Goal: Task Accomplishment & Management: Use online tool/utility

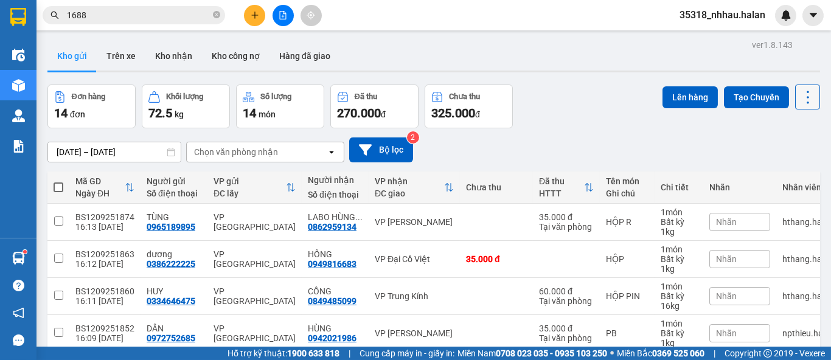
click at [799, 97] on icon at bounding box center [807, 97] width 17 height 17
click at [786, 175] on span "Làm mới" at bounding box center [780, 174] width 33 height 12
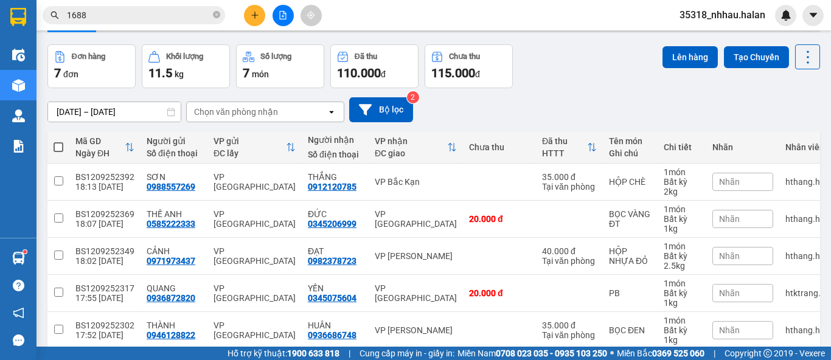
scroll to position [135, 0]
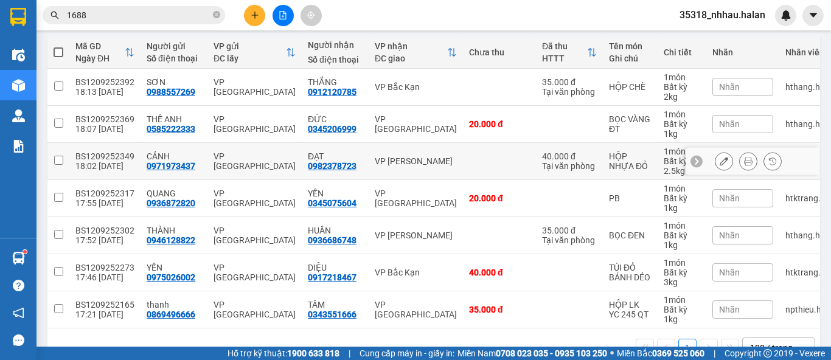
click at [463, 163] on td at bounding box center [499, 161] width 73 height 37
checkbox input "true"
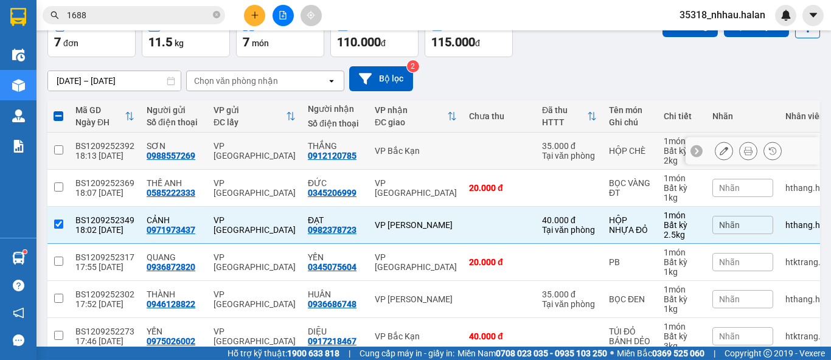
scroll to position [38, 0]
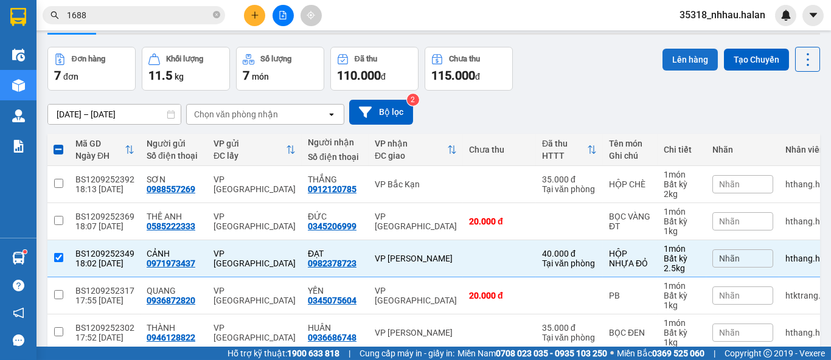
click at [684, 57] on button "Lên hàng" at bounding box center [689, 60] width 55 height 22
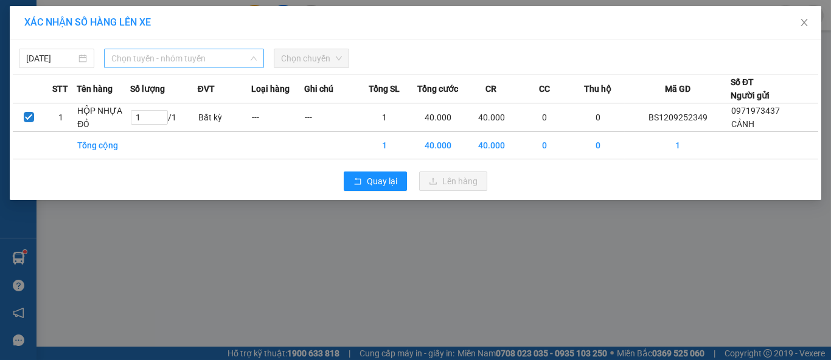
click at [157, 65] on span "Chọn tuyến - nhóm tuyến" at bounding box center [183, 58] width 145 height 18
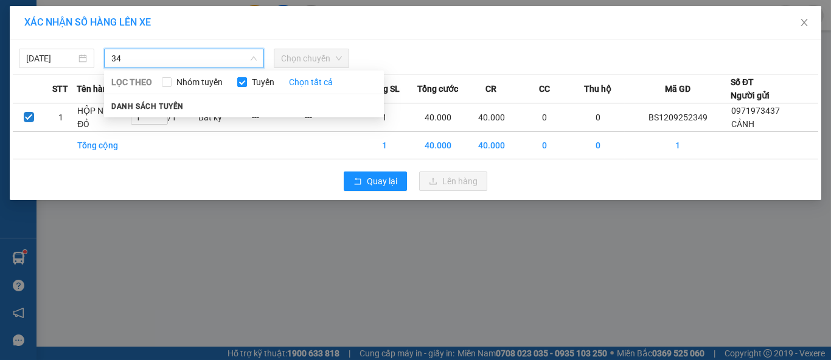
type input "3"
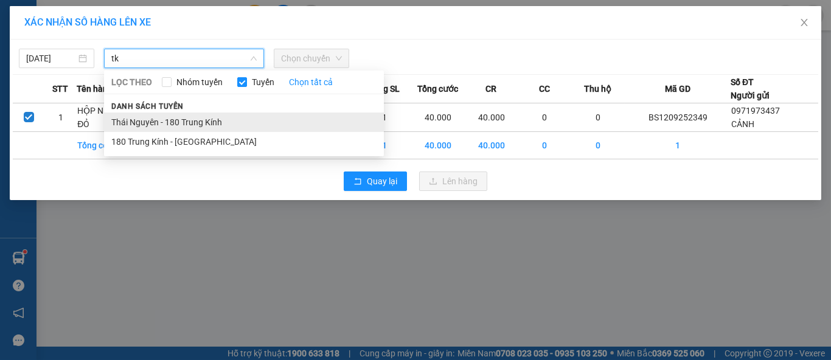
type input "tk"
click at [199, 116] on li "Thái Nguyên - 180 Trung Kính" at bounding box center [244, 122] width 280 height 19
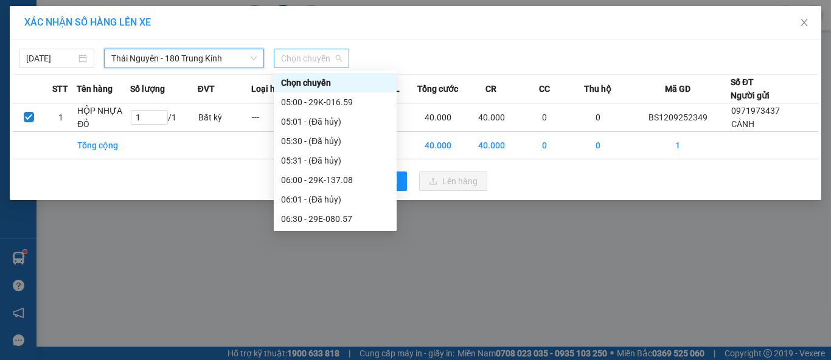
click at [311, 52] on span "Chọn chuyến" at bounding box center [311, 58] width 61 height 18
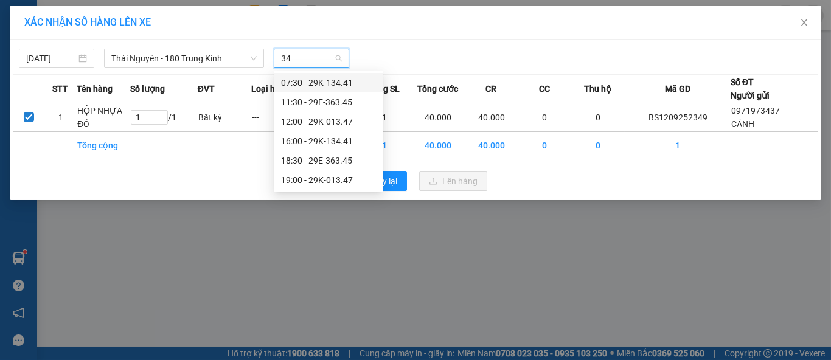
type input "345"
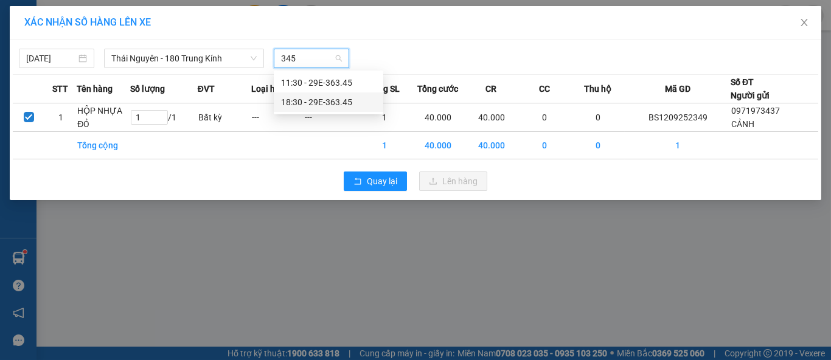
click at [338, 94] on div "18:30 - 29E-363.45" at bounding box center [328, 101] width 109 height 19
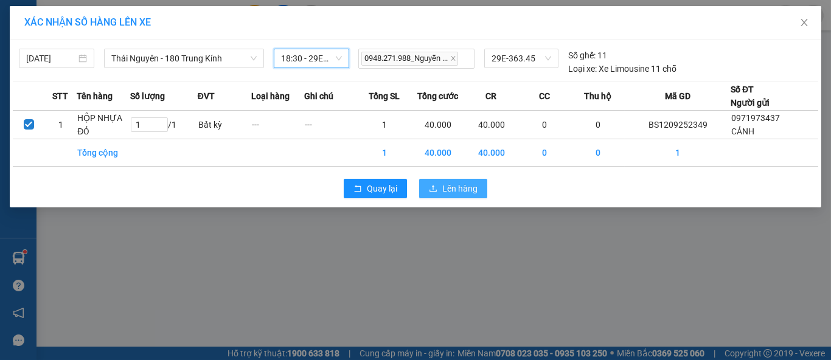
click at [462, 189] on span "Lên hàng" at bounding box center [459, 188] width 35 height 13
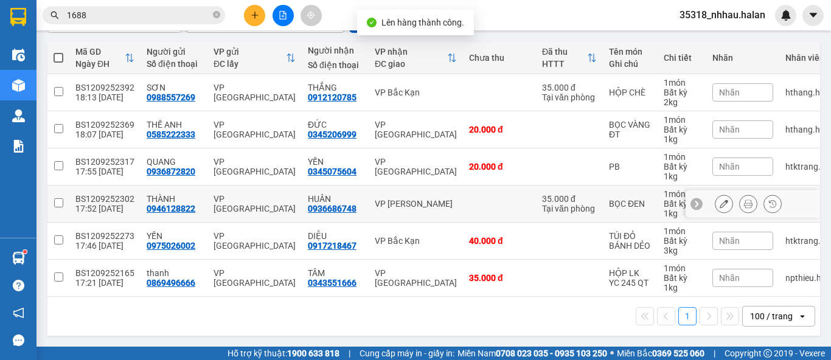
scroll to position [135, 0]
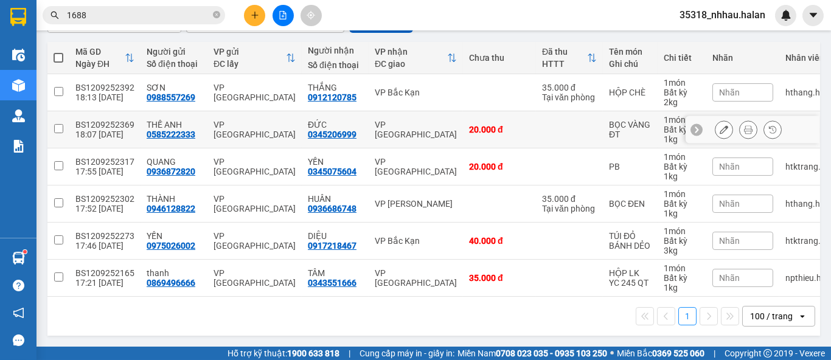
click at [381, 124] on div "VP [GEOGRAPHIC_DATA]" at bounding box center [416, 129] width 82 height 19
checkbox input "true"
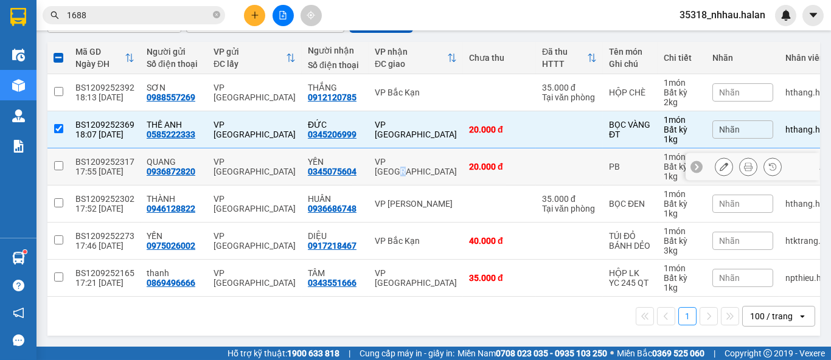
drag, startPoint x: 401, startPoint y: 166, endPoint x: 416, endPoint y: 173, distance: 16.6
click at [402, 166] on div "VP [GEOGRAPHIC_DATA]" at bounding box center [416, 166] width 82 height 19
checkbox input "true"
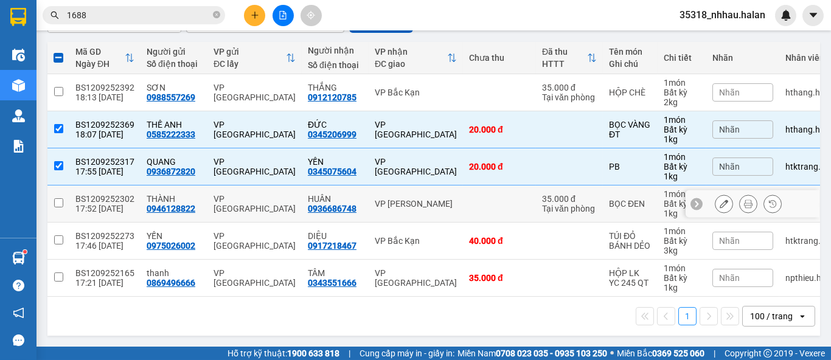
click at [433, 203] on div "VP [PERSON_NAME]" at bounding box center [416, 204] width 82 height 10
checkbox input "true"
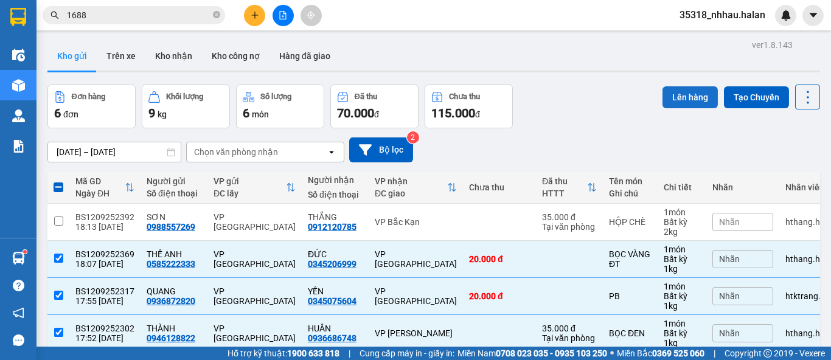
click at [673, 96] on button "Lên hàng" at bounding box center [689, 97] width 55 height 22
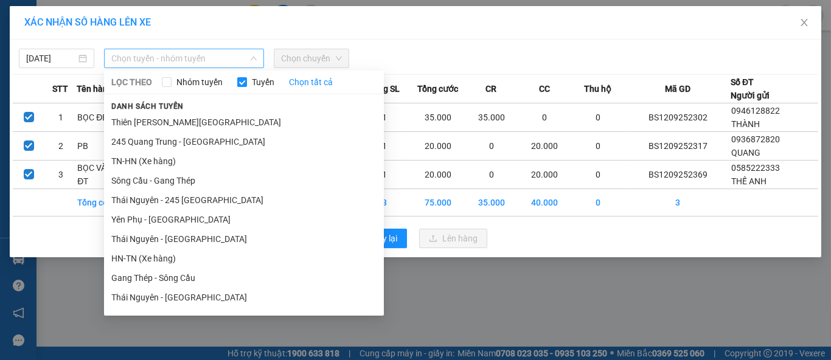
click at [165, 60] on span "Chọn tuyến - nhóm tuyến" at bounding box center [183, 58] width 145 height 18
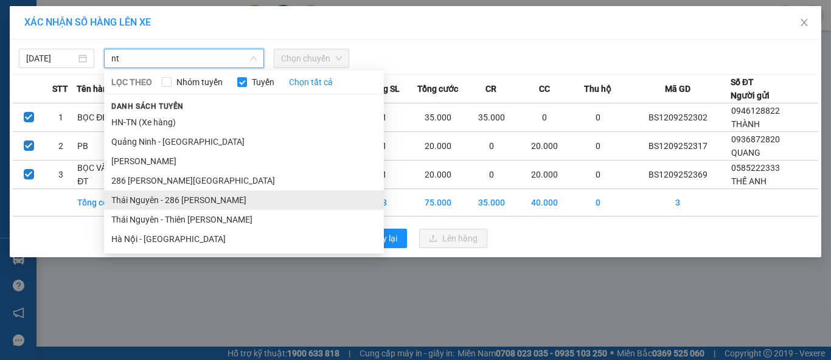
type input "nt"
click at [210, 200] on li "Thái Nguyên - 286 [PERSON_NAME]" at bounding box center [244, 199] width 280 height 19
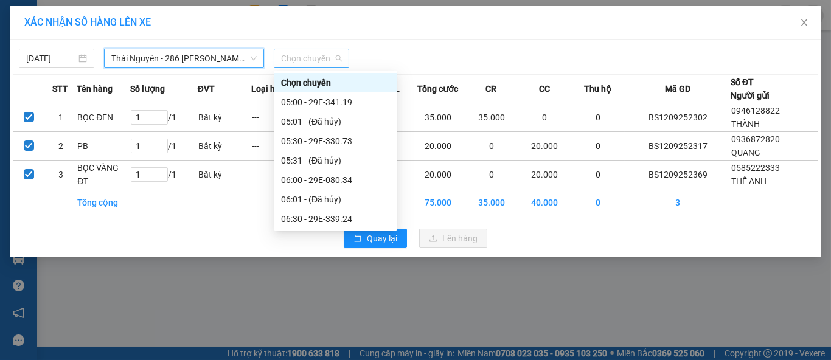
click at [325, 61] on span "Chọn chuyến" at bounding box center [311, 58] width 61 height 18
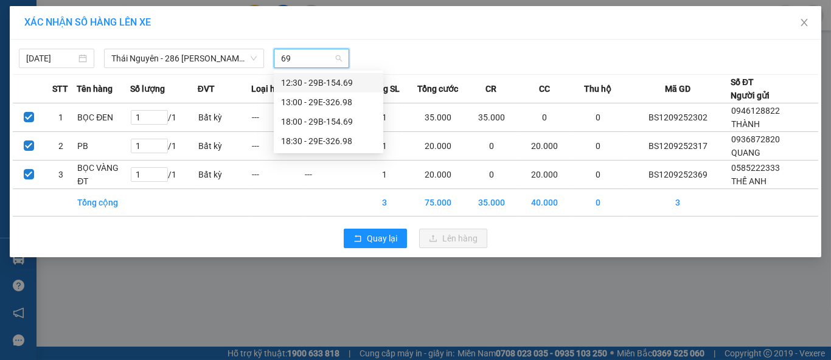
type input "698"
click at [322, 100] on div "18:30 - 29E-326.98" at bounding box center [328, 101] width 95 height 13
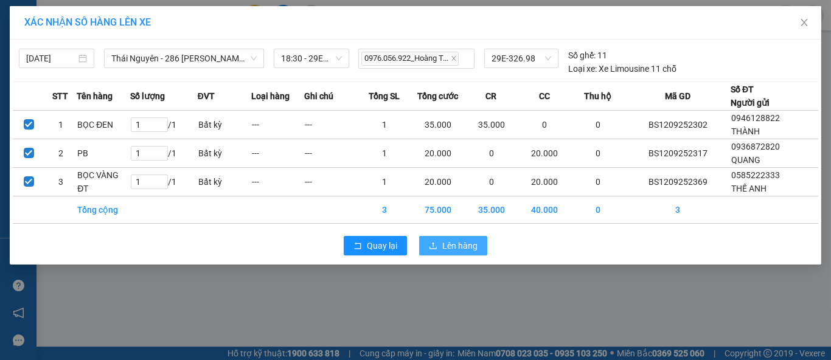
click at [457, 248] on span "Lên hàng" at bounding box center [459, 245] width 35 height 13
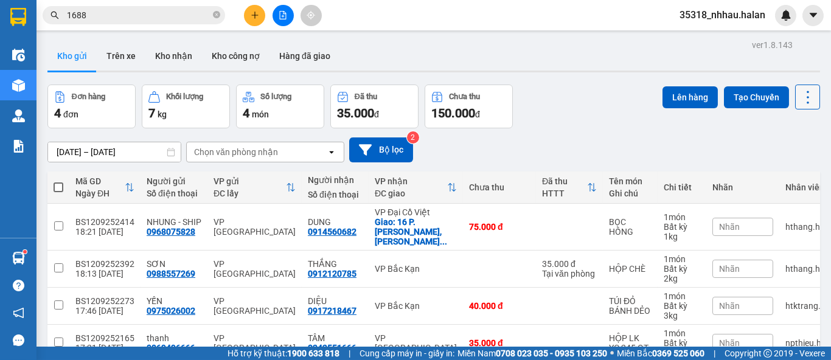
click at [799, 94] on icon at bounding box center [807, 97] width 17 height 17
click at [785, 175] on span "Làm mới" at bounding box center [780, 174] width 33 height 12
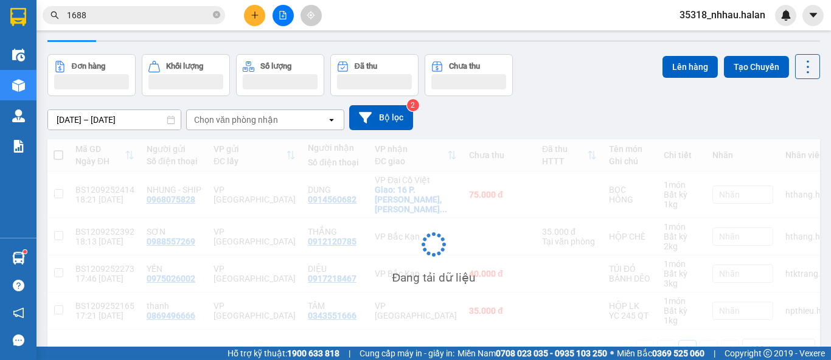
scroll to position [55, 0]
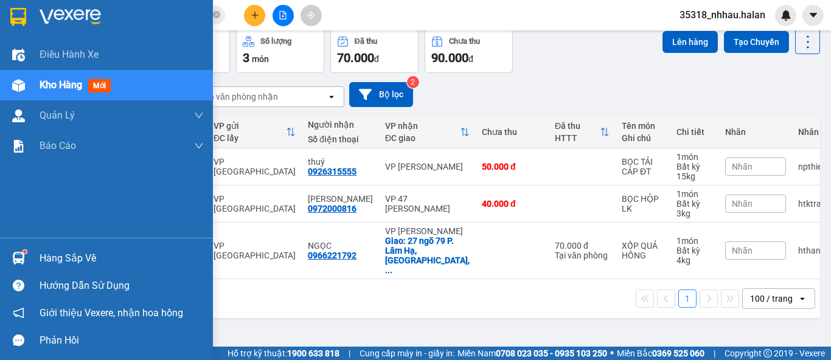
click at [33, 254] on div "Hàng sắp về" at bounding box center [106, 258] width 213 height 27
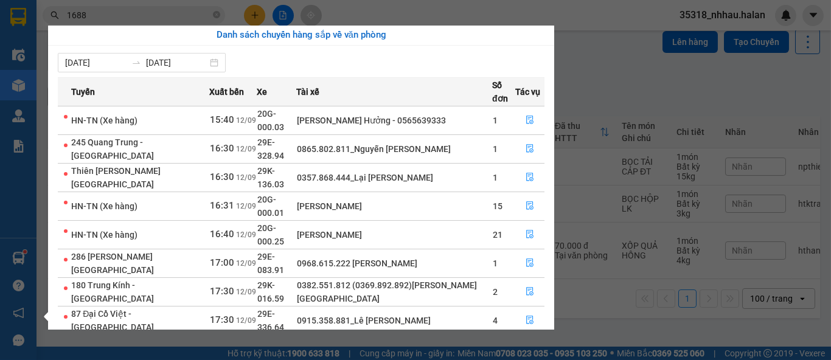
scroll to position [0, 0]
click at [531, 145] on icon "file-done" at bounding box center [530, 149] width 9 height 9
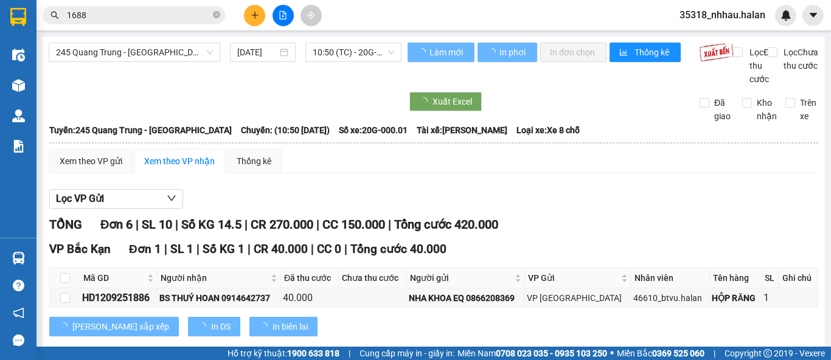
click at [600, 173] on div "Xem theo VP gửi Xem theo VP nhận Thống kê" at bounding box center [433, 161] width 769 height 24
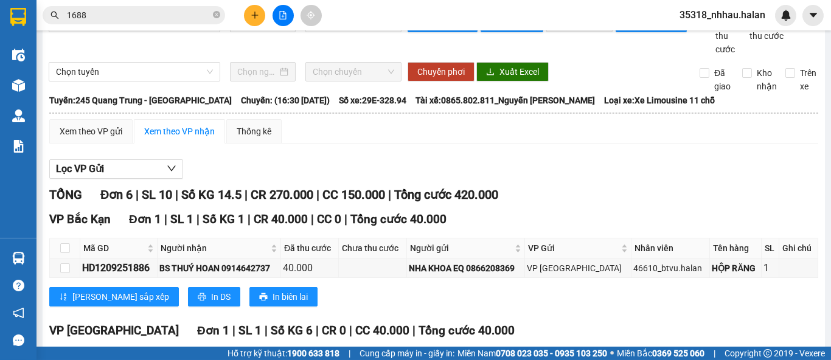
scroll to position [135, 0]
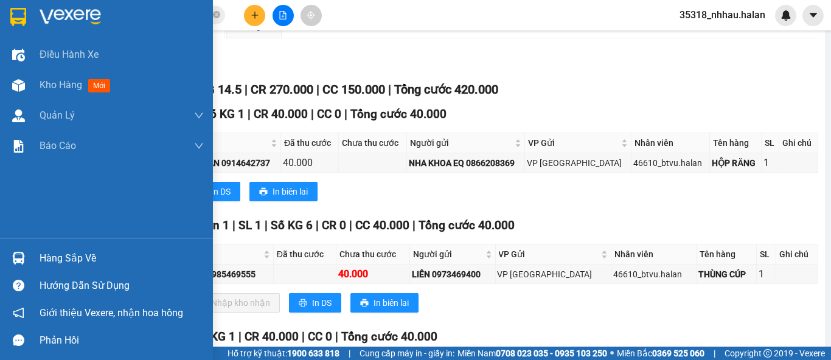
drag, startPoint x: 41, startPoint y: 249, endPoint x: 49, endPoint y: 251, distance: 8.9
click at [41, 249] on div "Hàng sắp về" at bounding box center [122, 258] width 164 height 18
